Goal: Transaction & Acquisition: Purchase product/service

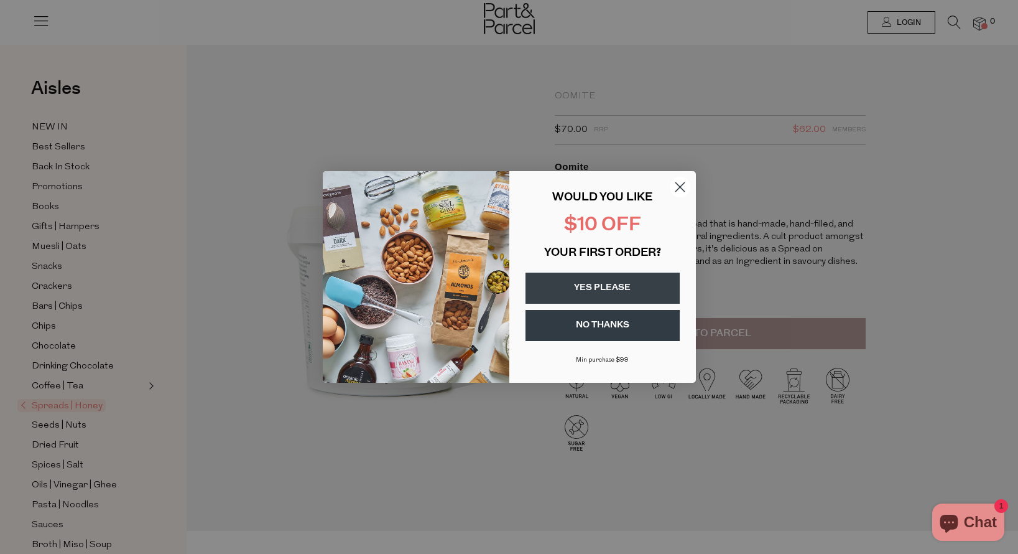
click at [622, 284] on button "YES PLEASE" at bounding box center [603, 287] width 154 height 31
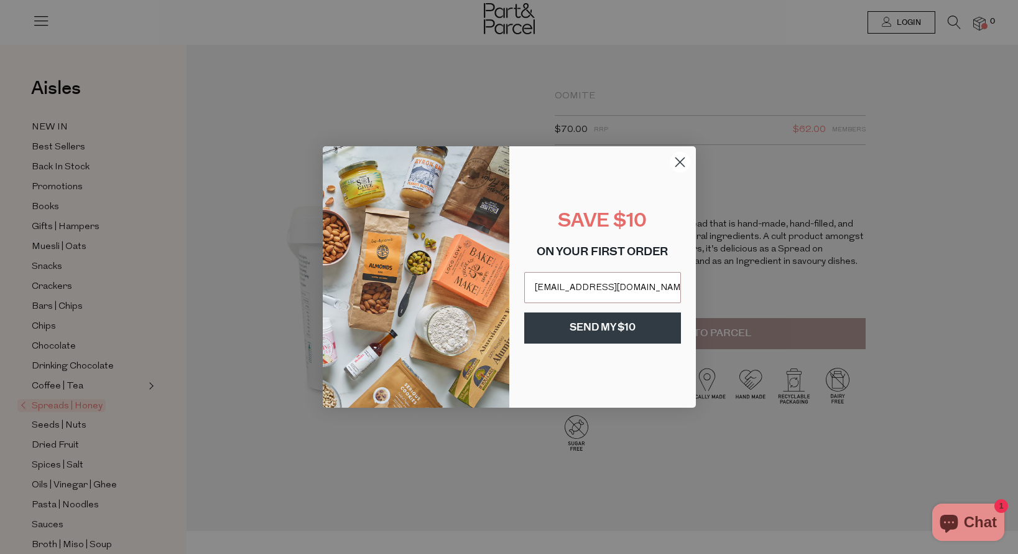
type input "stephicameron@yahoo.com"
click at [613, 335] on button "SEND MY $10" at bounding box center [602, 327] width 157 height 31
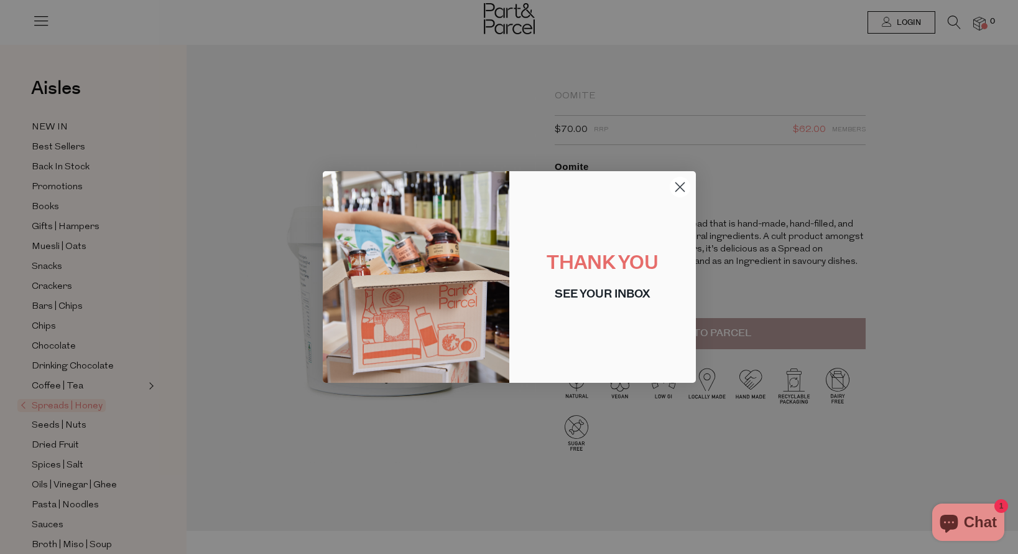
click at [679, 185] on circle "Close dialog" at bounding box center [679, 187] width 21 height 21
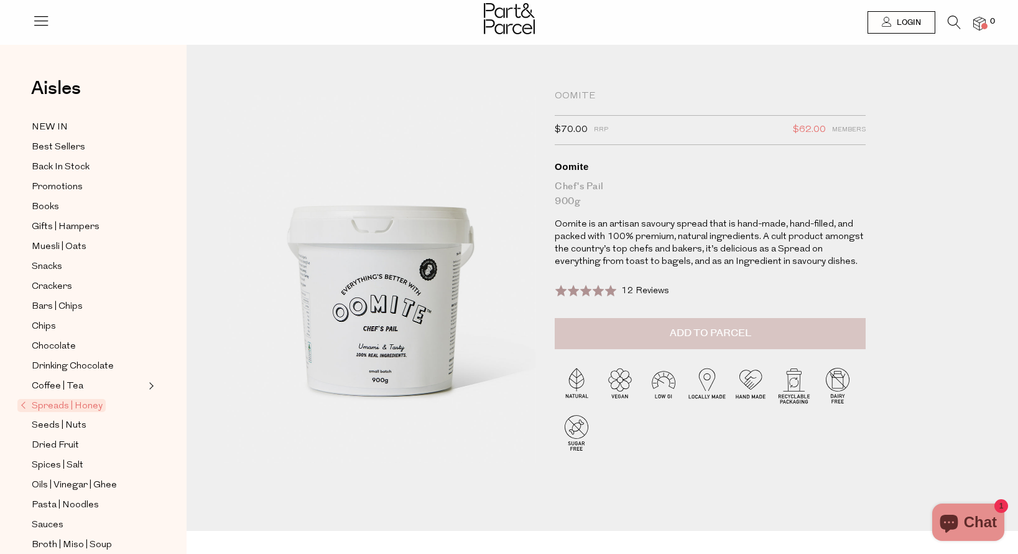
click at [720, 334] on span "Add to Parcel" at bounding box center [710, 333] width 81 height 14
click at [58, 444] on span "Dried Fruit" at bounding box center [55, 445] width 47 height 15
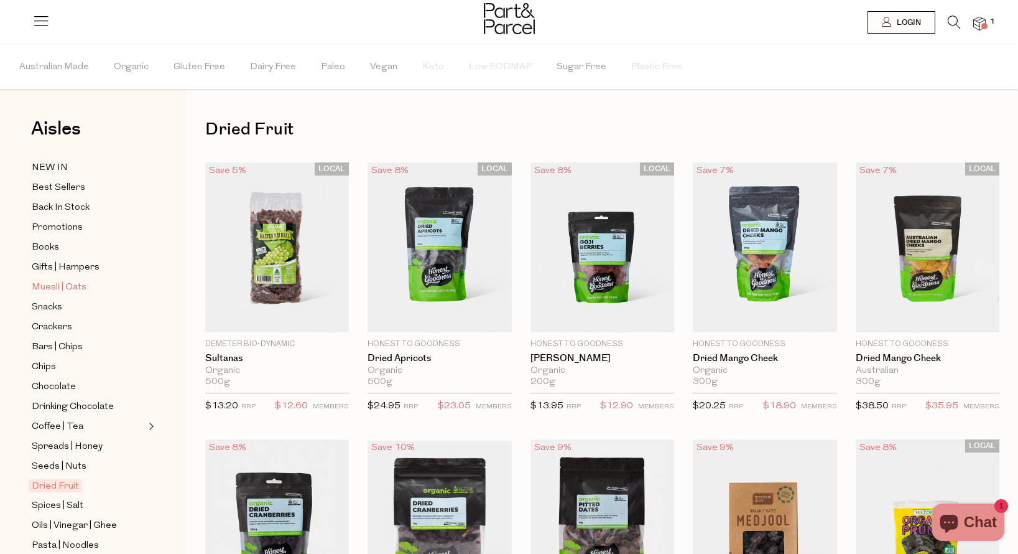
click at [75, 287] on span "Muesli | Oats" at bounding box center [59, 287] width 55 height 15
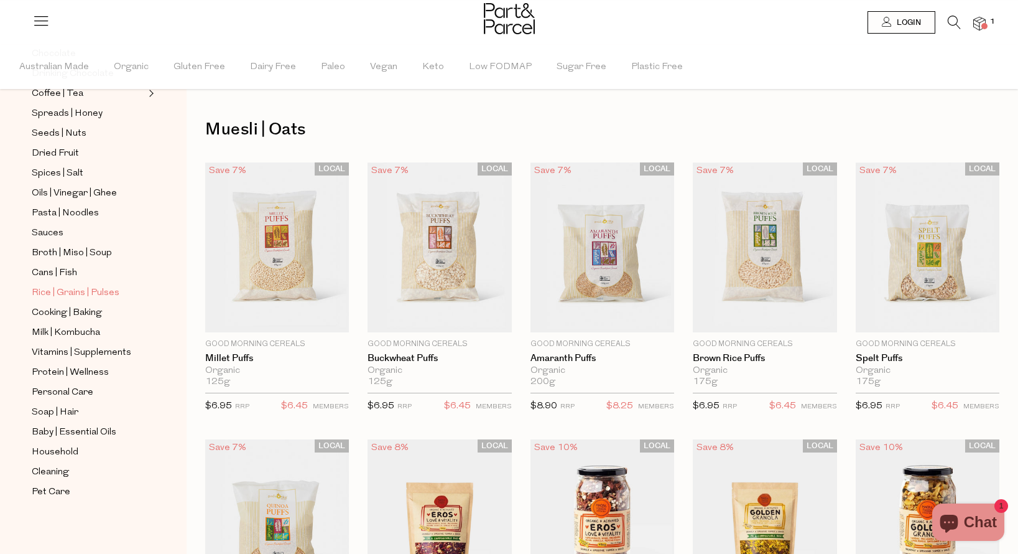
scroll to position [332, 0]
click at [62, 451] on span "Household" at bounding box center [55, 452] width 47 height 15
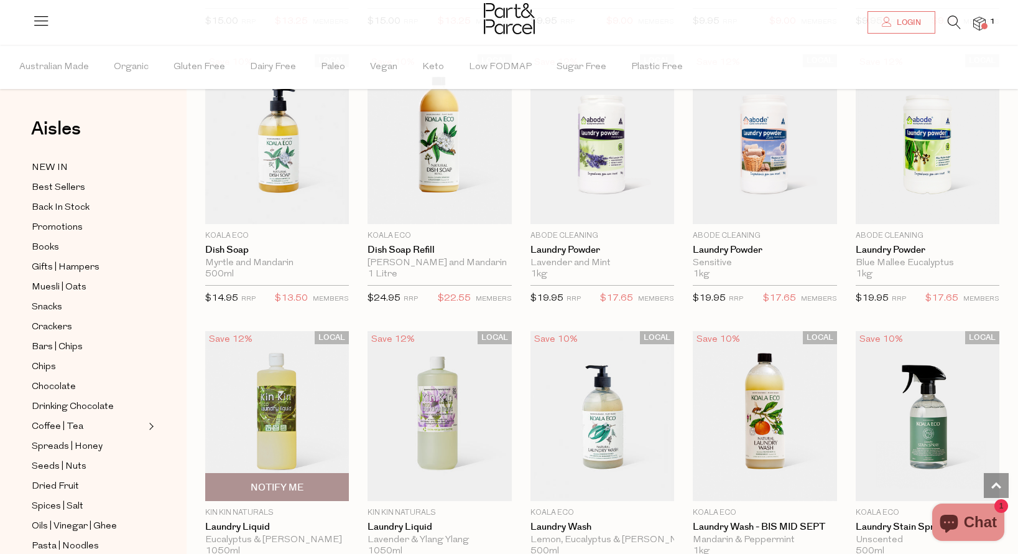
scroll to position [2077, 0]
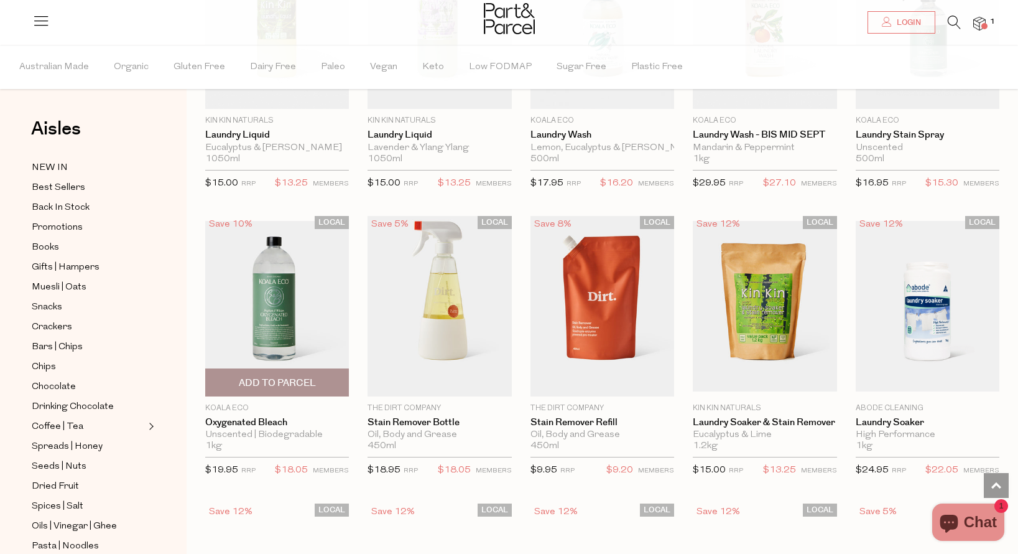
scroll to position [2450, 0]
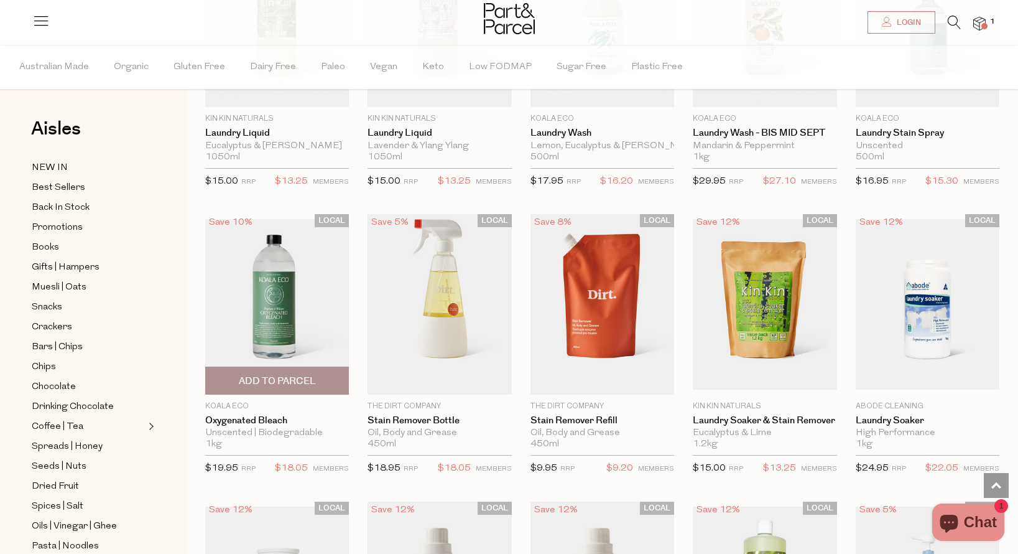
click at [283, 375] on span "Add To Parcel" at bounding box center [277, 381] width 77 height 13
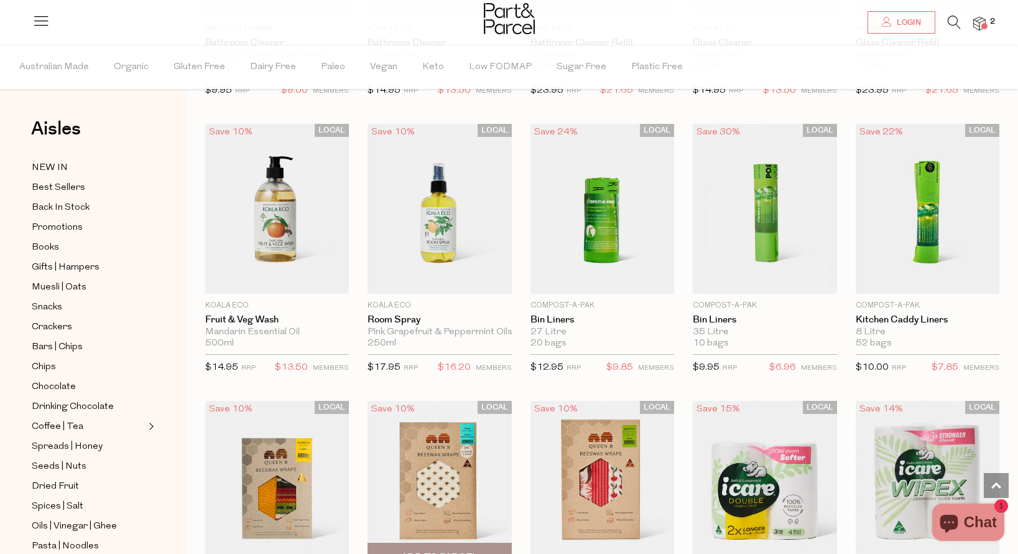
scroll to position [3965, 0]
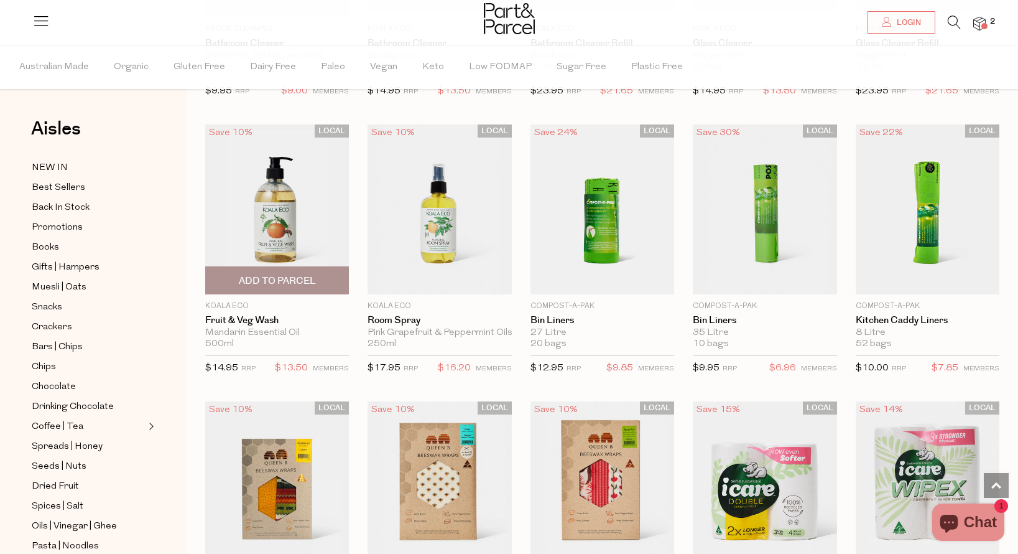
click at [284, 274] on span "Add To Parcel" at bounding box center [277, 280] width 77 height 13
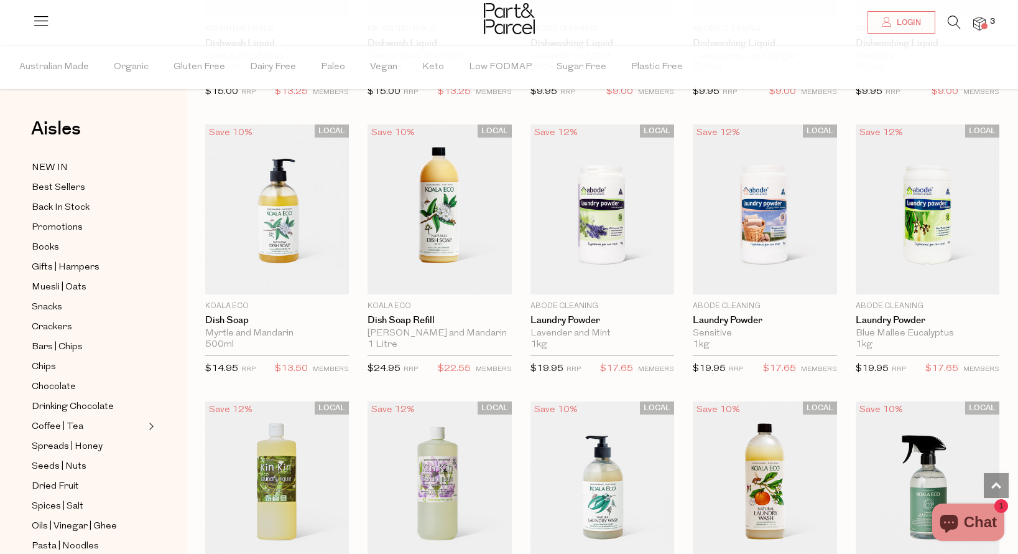
scroll to position [1975, 0]
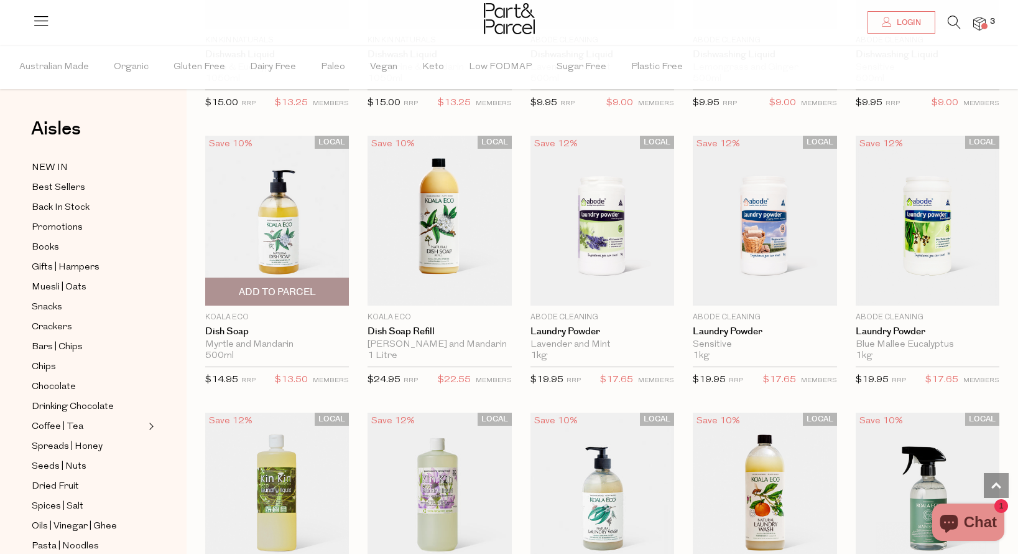
click at [279, 288] on span "Add To Parcel" at bounding box center [277, 292] width 77 height 13
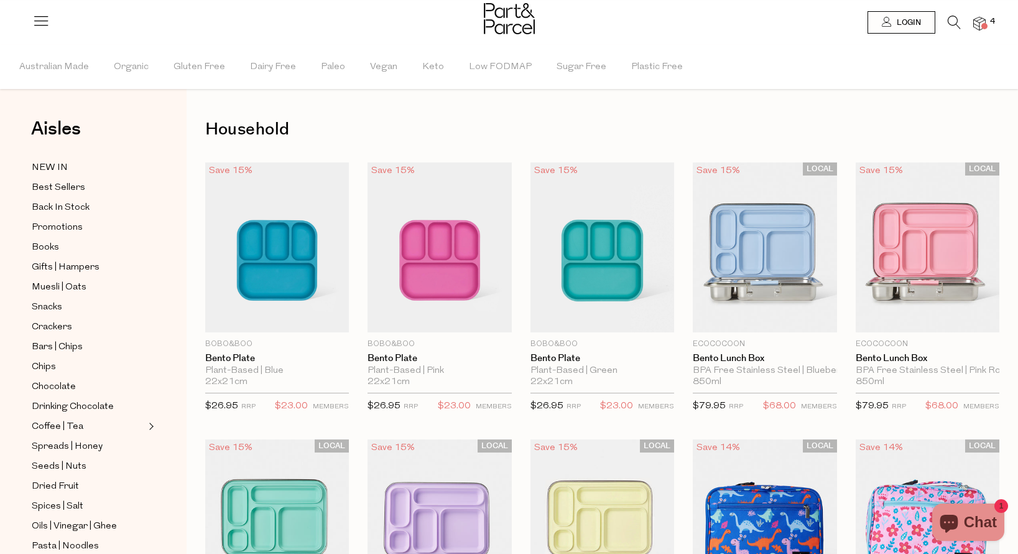
scroll to position [0, 0]
click at [70, 64] on span "Australian Made" at bounding box center [54, 67] width 70 height 44
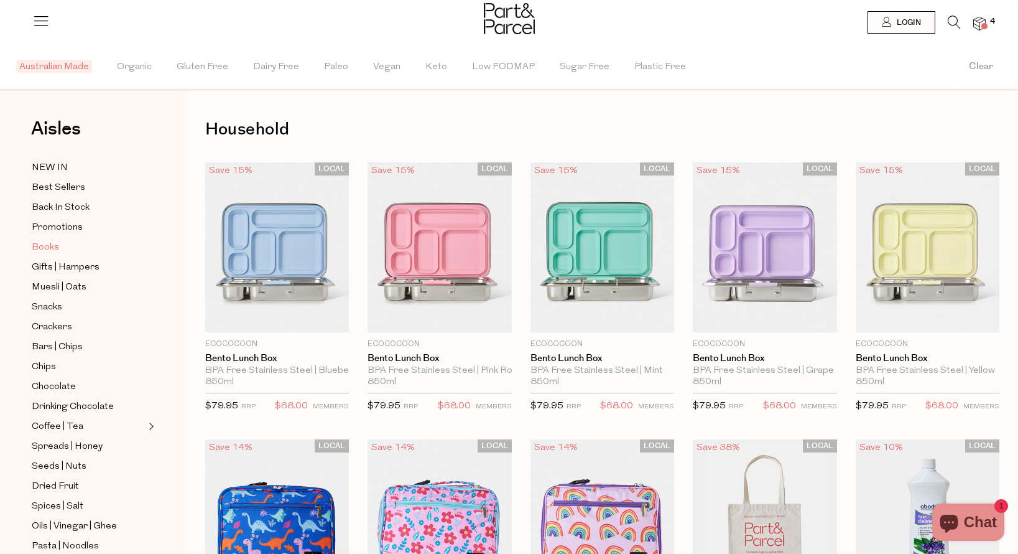
click at [52, 241] on span "Books" at bounding box center [45, 247] width 27 height 15
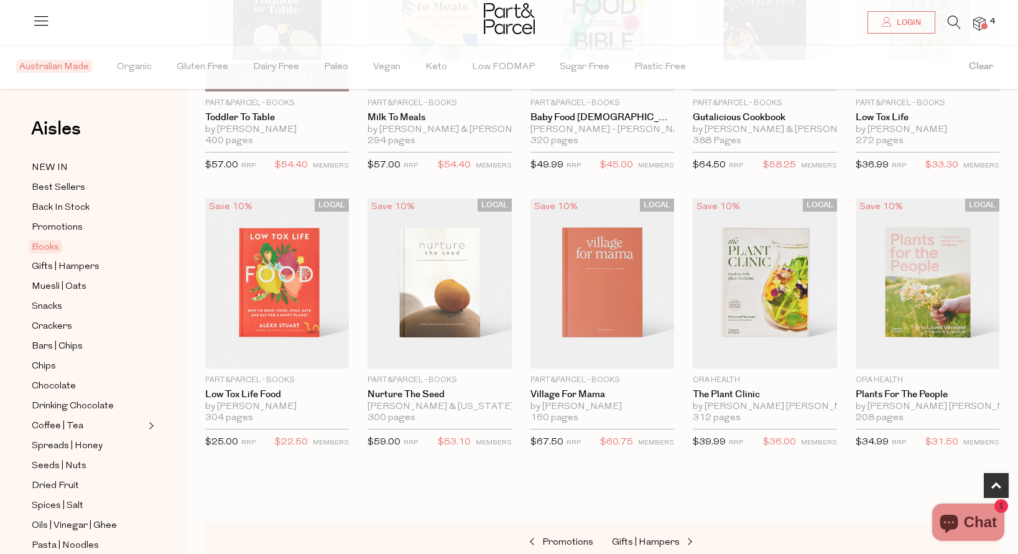
scroll to position [242, 0]
